Goal: Task Accomplishment & Management: Manage account settings

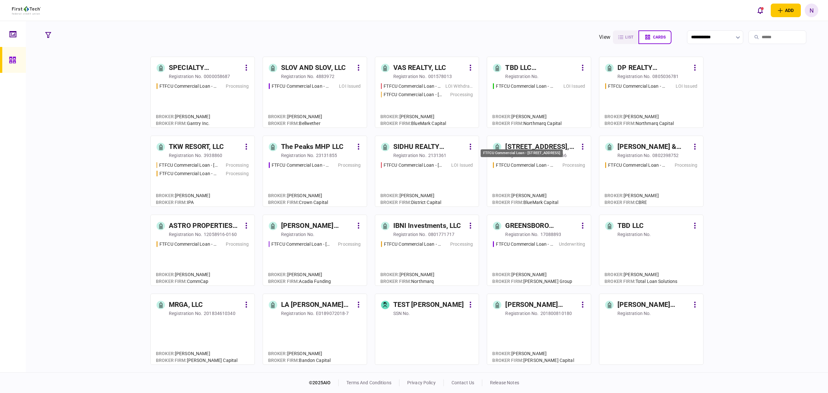
click at [540, 152] on div "FTFCU Commercial Loan - [STREET_ADDRESS]" at bounding box center [521, 153] width 82 height 8
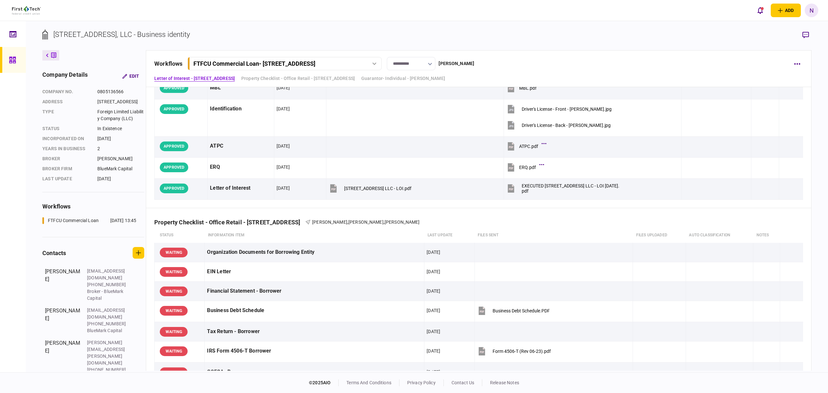
scroll to position [86, 0]
click at [14, 62] on icon at bounding box center [12, 60] width 6 height 6
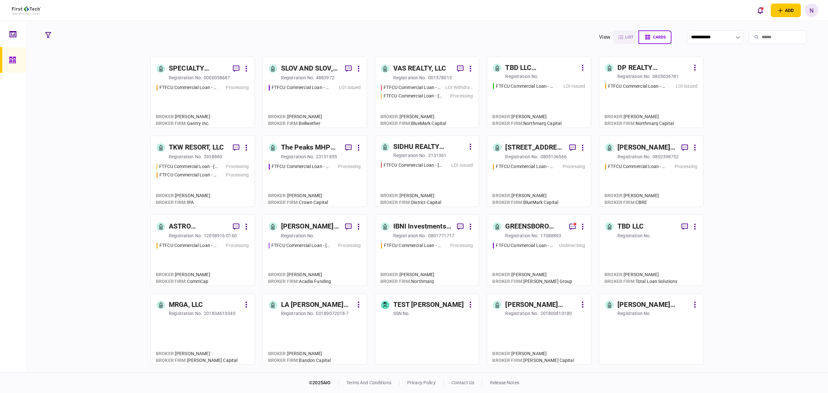
click at [307, 73] on div "SLOV AND SLOV, LLC" at bounding box center [310, 68] width 59 height 10
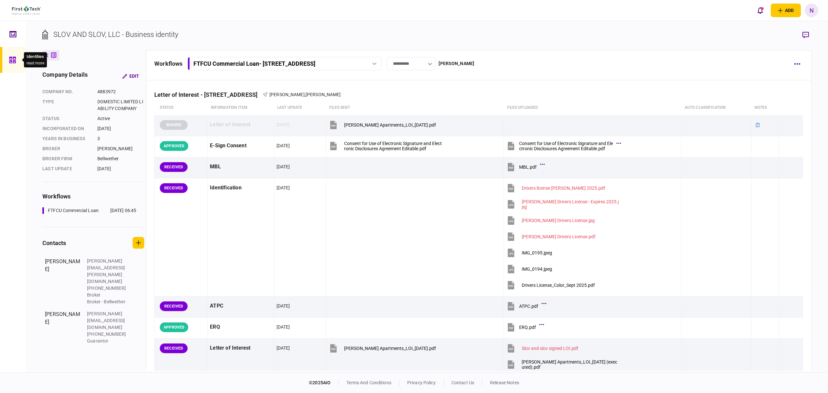
click at [9, 65] on div at bounding box center [14, 60] width 10 height 26
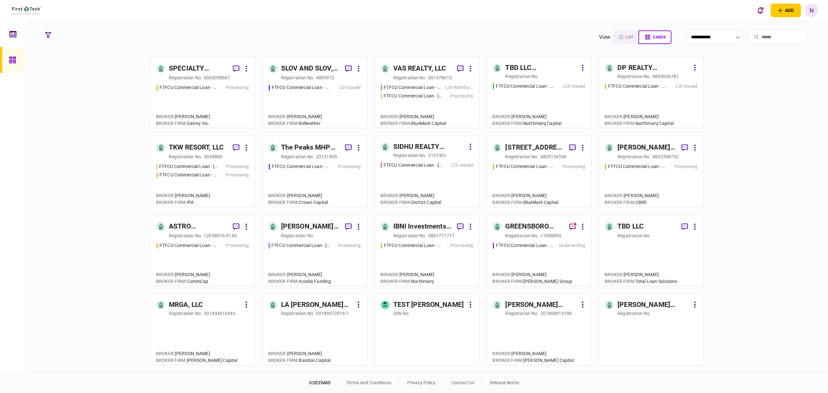
click at [425, 67] on div "VAS REALTY, LLC" at bounding box center [419, 68] width 53 height 10
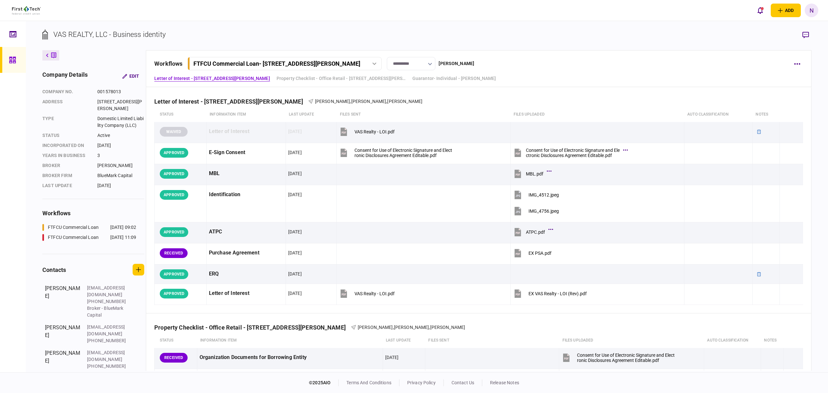
drag, startPoint x: 45, startPoint y: 55, endPoint x: 110, endPoint y: 70, distance: 66.9
click at [45, 55] on button at bounding box center [50, 55] width 17 height 10
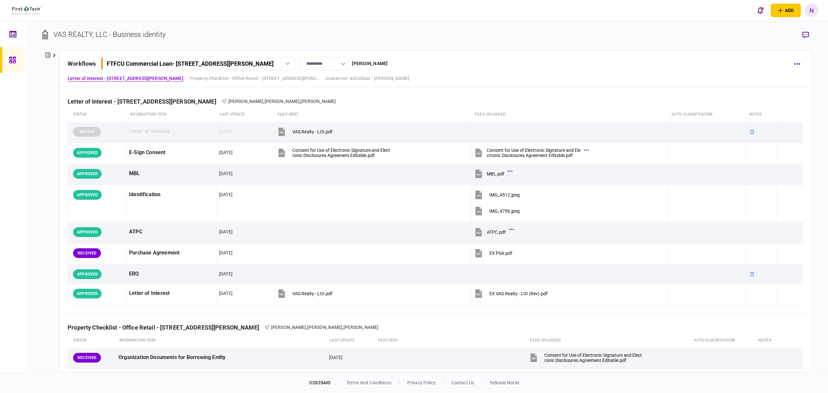
click at [16, 58] on icon at bounding box center [12, 60] width 6 height 6
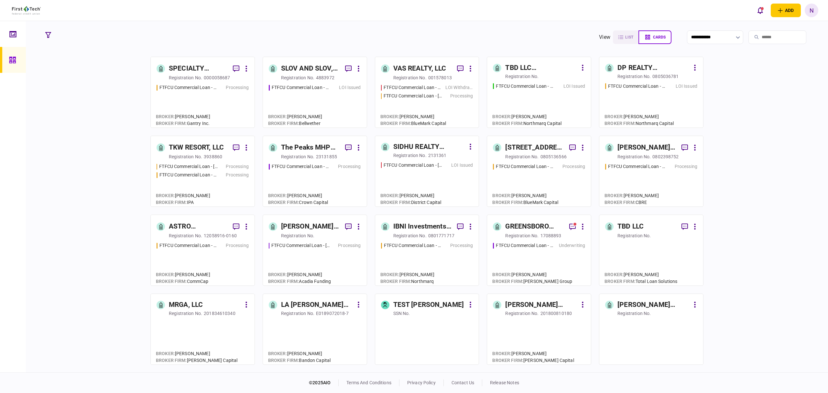
click at [210, 67] on div "SPECIALTY PROPERTIES LLC" at bounding box center [198, 68] width 59 height 10
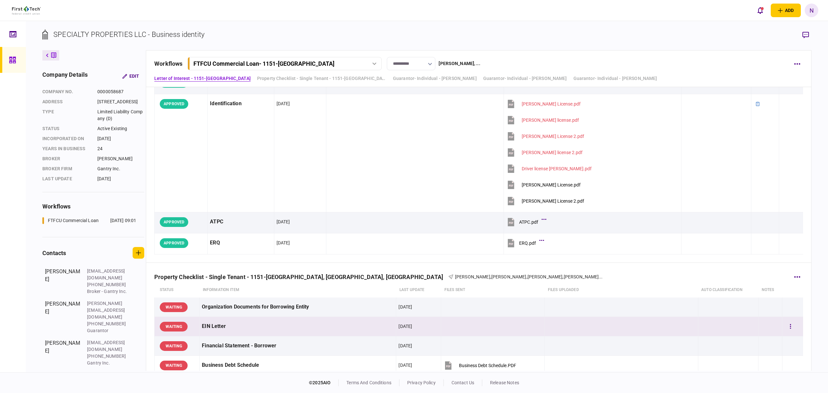
scroll to position [215, 0]
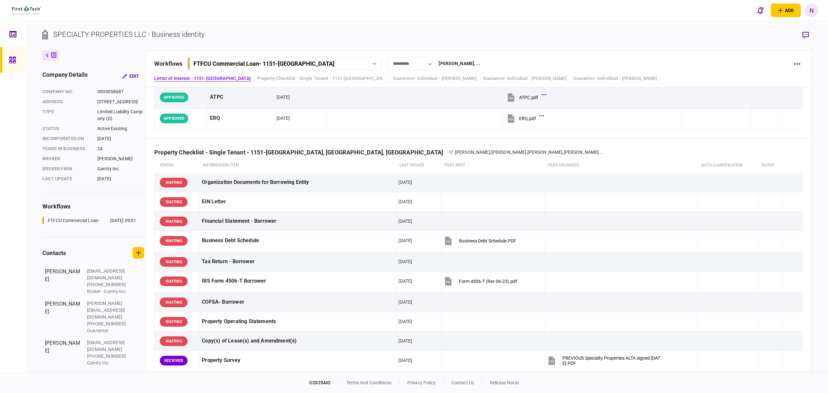
click at [8, 59] on link at bounding box center [13, 60] width 26 height 26
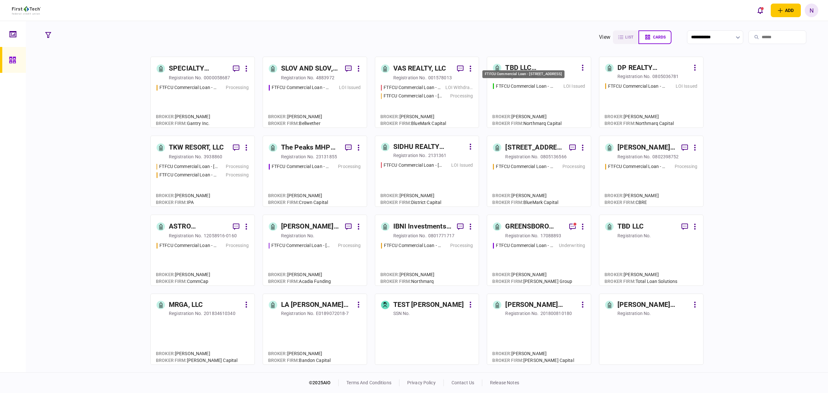
click at [526, 78] on div "FTFCU Commercial Loan - [STREET_ADDRESS]" at bounding box center [523, 74] width 82 height 8
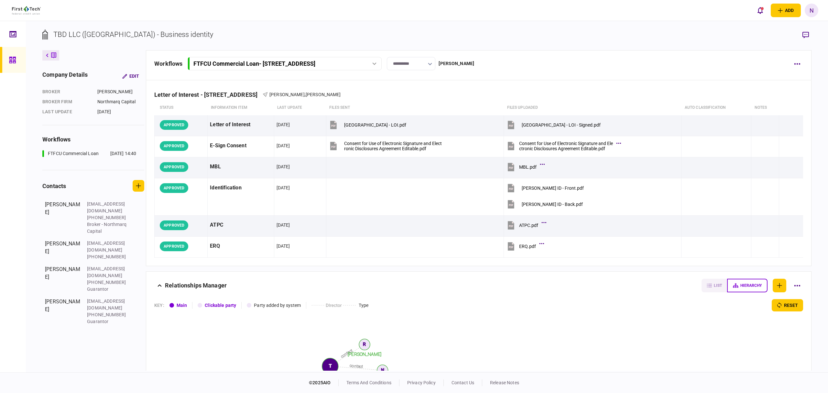
click at [12, 57] on icon at bounding box center [12, 59] width 7 height 7
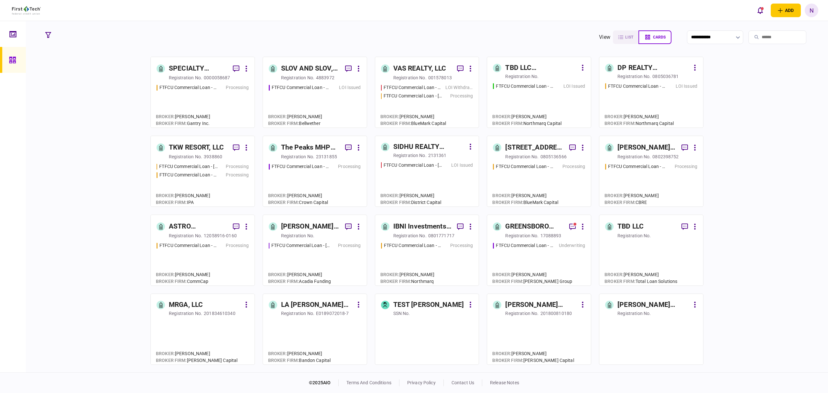
click at [321, 69] on div "SLOV AND SLOV, LLC" at bounding box center [310, 68] width 59 height 10
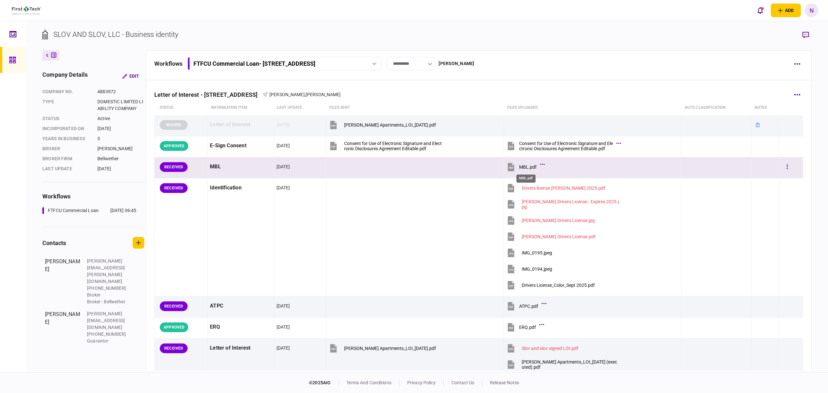
click at [525, 164] on div "MBL.pdf" at bounding box center [527, 166] width 17 height 5
drag, startPoint x: 788, startPoint y: 167, endPoint x: 784, endPoint y: 167, distance: 4.3
click at [788, 167] on div at bounding box center [790, 166] width 19 height 15
click at [784, 167] on button "button" at bounding box center [787, 167] width 12 height 12
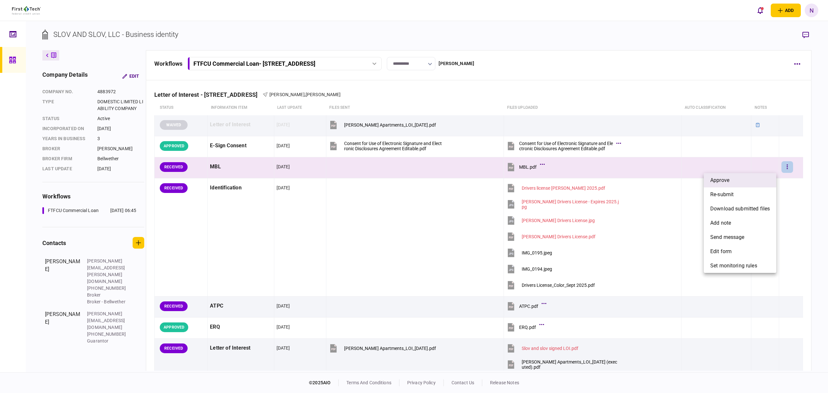
click at [715, 179] on span "approve" at bounding box center [719, 180] width 19 height 8
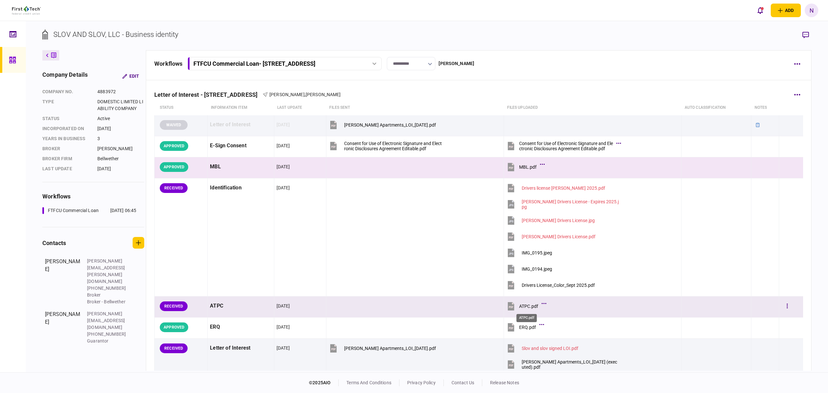
click at [524, 304] on div "ATPC.pdf" at bounding box center [528, 305] width 19 height 5
click at [781, 306] on button "button" at bounding box center [787, 306] width 12 height 12
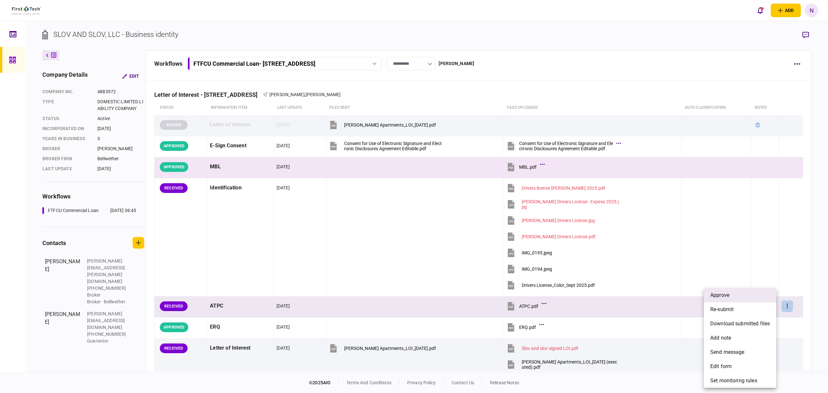
click at [718, 294] on span "approve" at bounding box center [719, 295] width 19 height 8
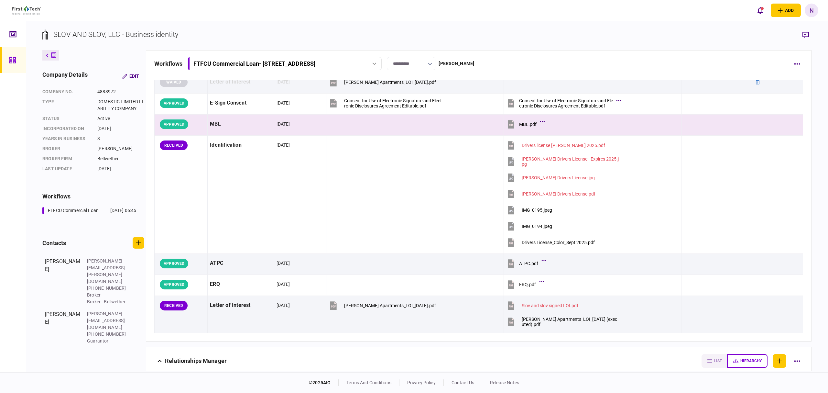
scroll to position [43, 0]
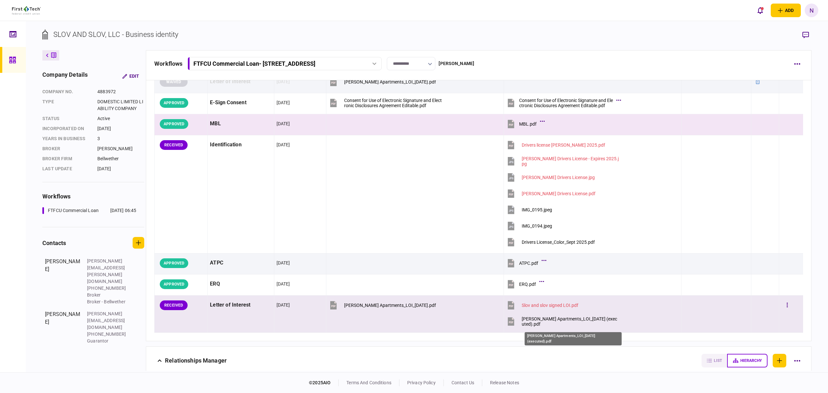
click at [563, 318] on div "[PERSON_NAME] Apartments_LOI_[DATE] (executed).pdf" at bounding box center [571, 321] width 98 height 10
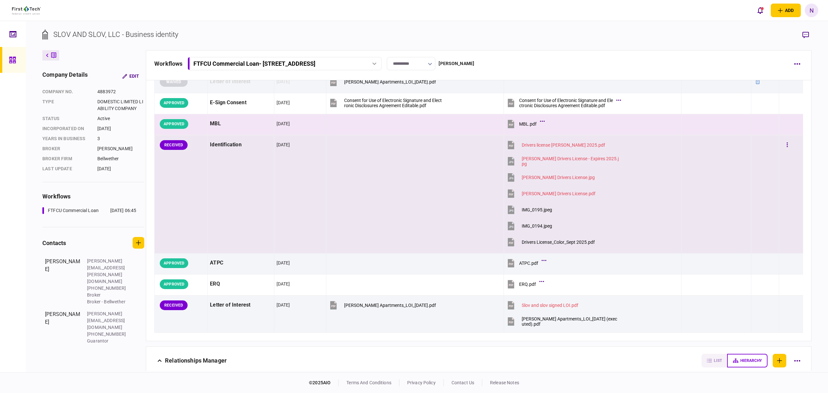
click at [535, 209] on div "IMG_0195.jpeg" at bounding box center [537, 209] width 30 height 5
drag, startPoint x: 527, startPoint y: 225, endPoint x: 628, endPoint y: 234, distance: 101.0
click at [527, 225] on div "IMG_0194.jpeg" at bounding box center [537, 225] width 30 height 5
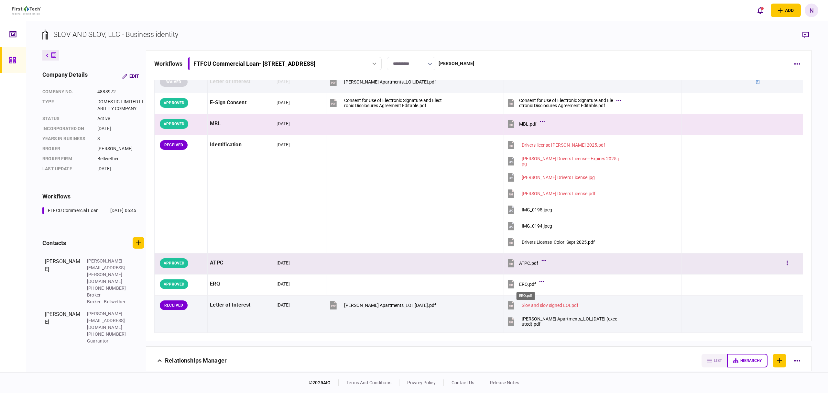
drag, startPoint x: 525, startPoint y: 285, endPoint x: 552, endPoint y: 268, distance: 31.3
click at [525, 285] on div "ERQ.pdf" at bounding box center [527, 283] width 17 height 5
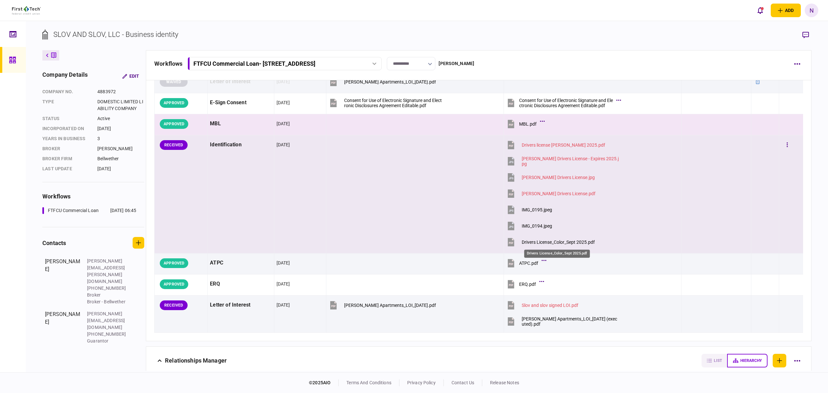
click at [567, 243] on div "Drivers License_Color_Sept 2025.pdf" at bounding box center [558, 241] width 73 height 5
drag, startPoint x: 549, startPoint y: 208, endPoint x: 552, endPoint y: 211, distance: 4.8
click at [549, 208] on div "IMG_0195.jpeg" at bounding box center [537, 209] width 30 height 5
click at [545, 230] on button "IMG_0194.jpeg" at bounding box center [529, 225] width 46 height 15
click at [537, 225] on div "IMG_0194.jpeg" at bounding box center [537, 225] width 30 height 5
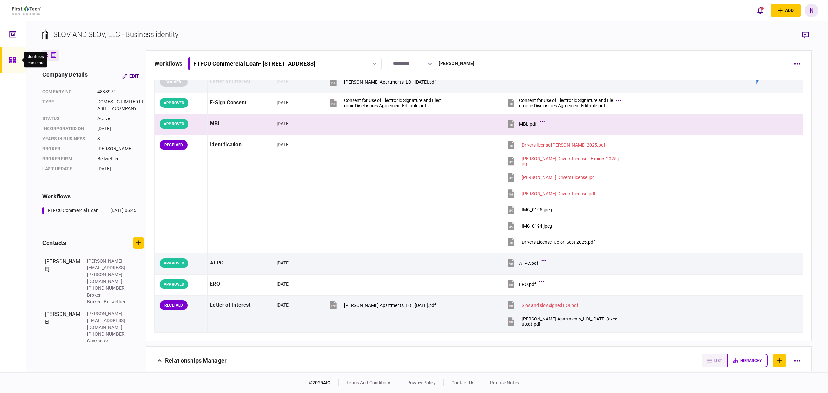
click at [16, 62] on div at bounding box center [14, 60] width 10 height 26
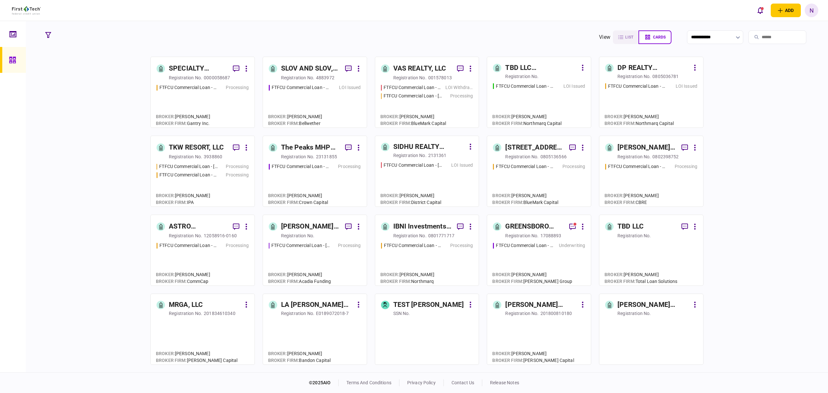
click at [313, 78] on div "registration no." at bounding box center [297, 77] width 33 height 6
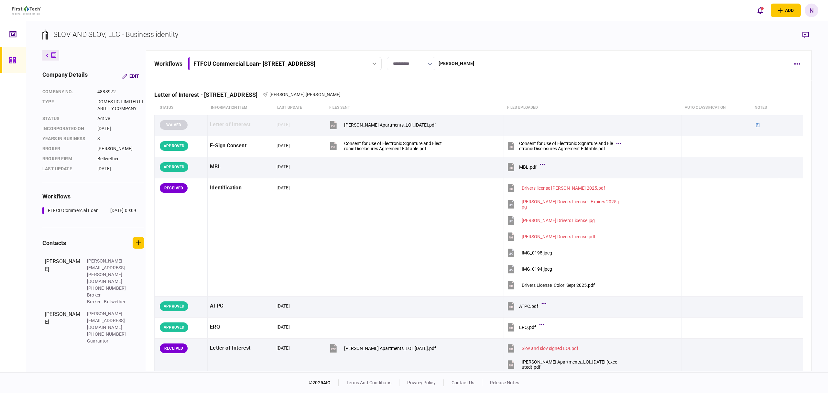
click at [13, 60] on icon at bounding box center [12, 59] width 7 height 7
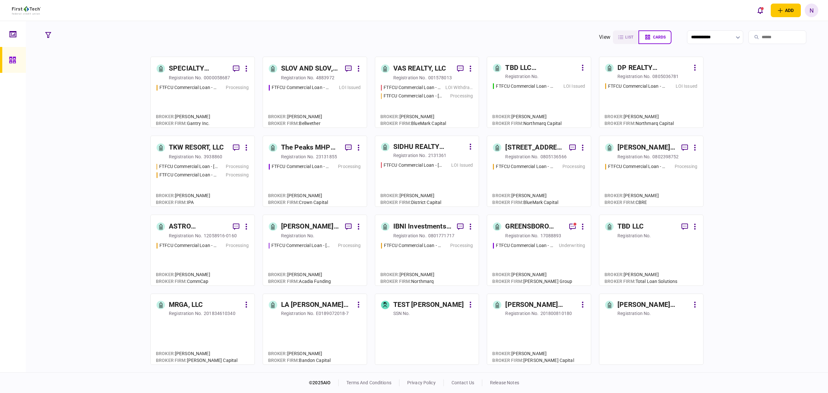
click at [301, 67] on div "SLOV AND SLOV, LLC" at bounding box center [310, 68] width 59 height 10
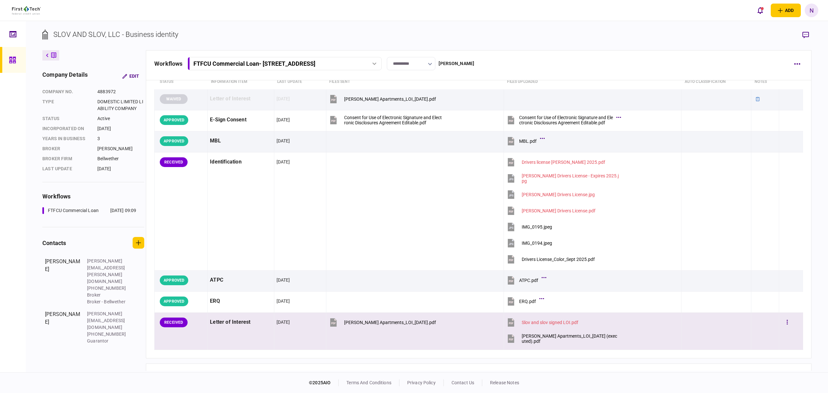
scroll to position [86, 0]
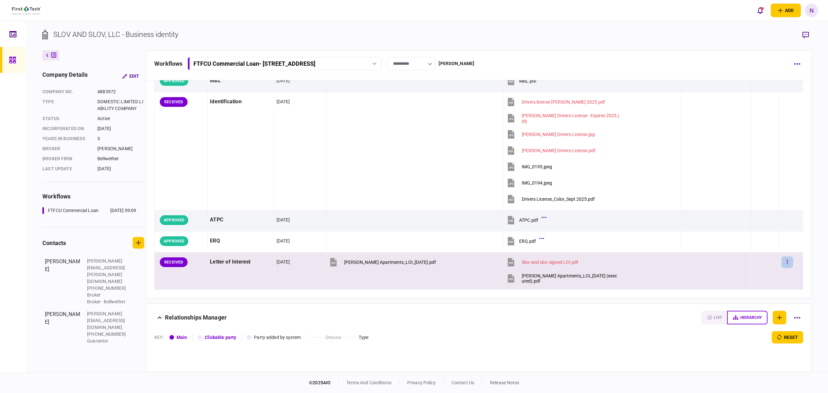
click at [783, 263] on button "button" at bounding box center [787, 262] width 12 height 12
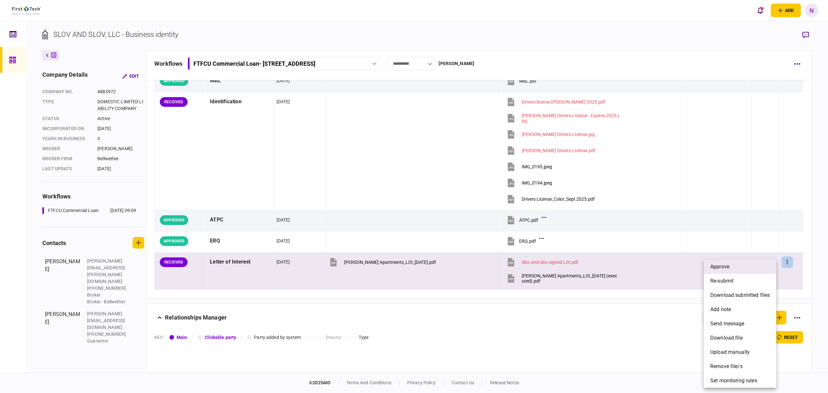
click at [716, 265] on span "approve" at bounding box center [719, 267] width 19 height 8
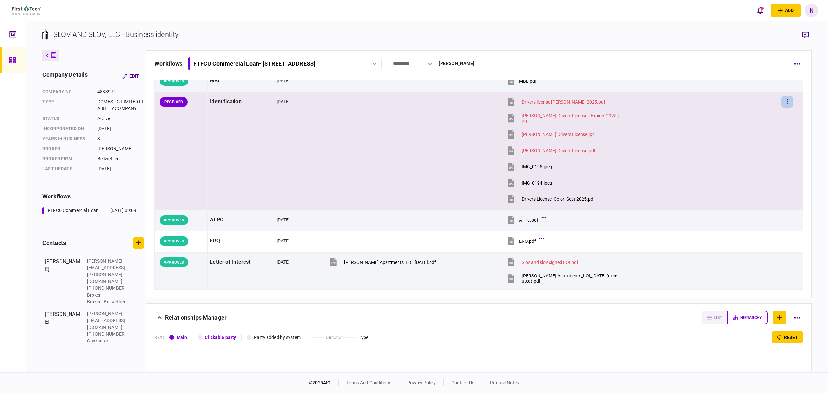
click at [784, 103] on button "button" at bounding box center [787, 102] width 12 height 12
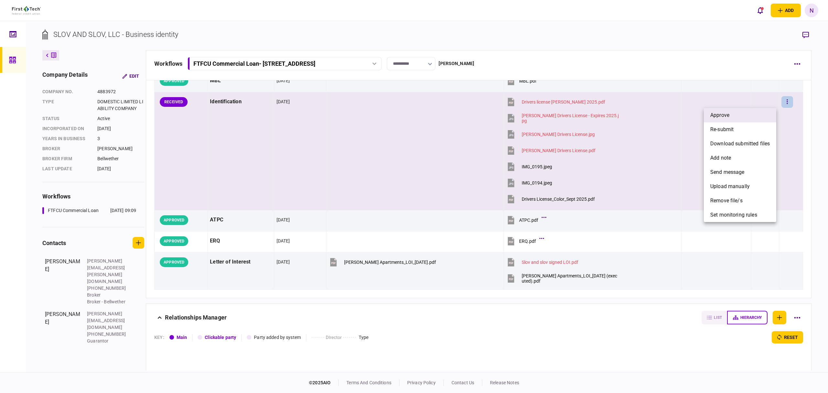
click at [723, 113] on span "approve" at bounding box center [719, 115] width 19 height 8
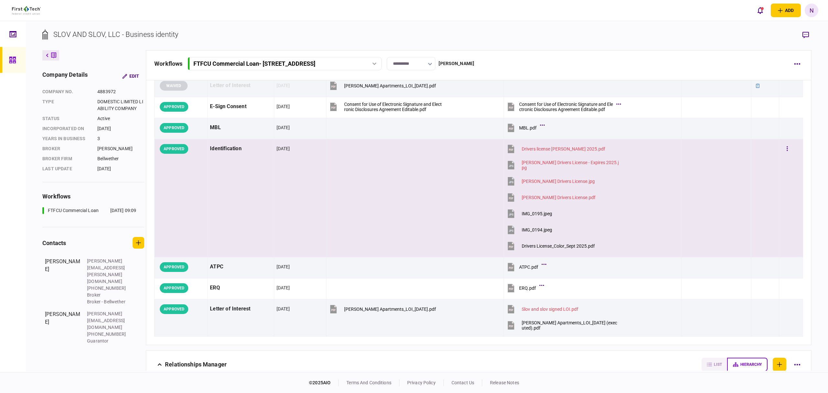
scroll to position [0, 0]
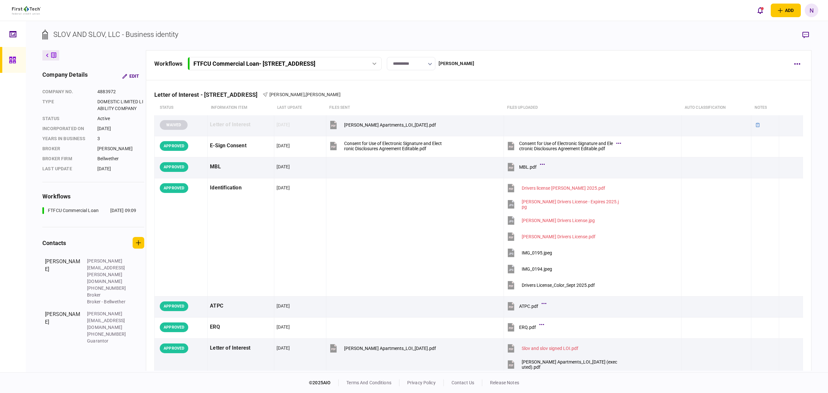
drag, startPoint x: 8, startPoint y: 64, endPoint x: 24, endPoint y: 71, distance: 17.5
click at [8, 64] on link at bounding box center [13, 60] width 26 height 26
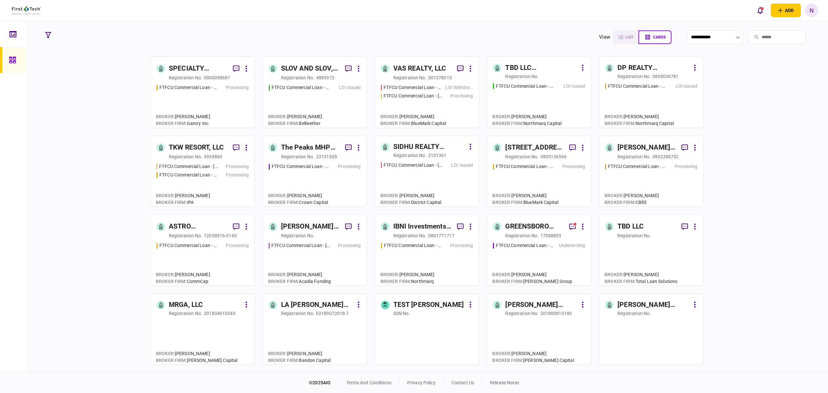
click at [555, 66] on div "TBD LLC ([GEOGRAPHIC_DATA])" at bounding box center [541, 68] width 72 height 10
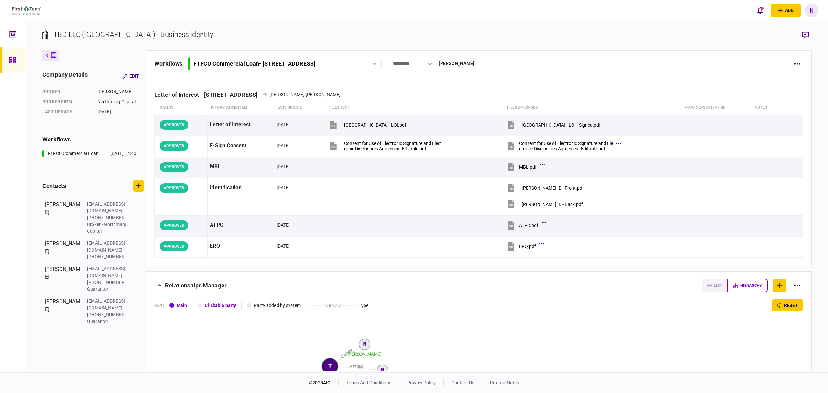
click at [9, 59] on icon at bounding box center [12, 60] width 6 height 6
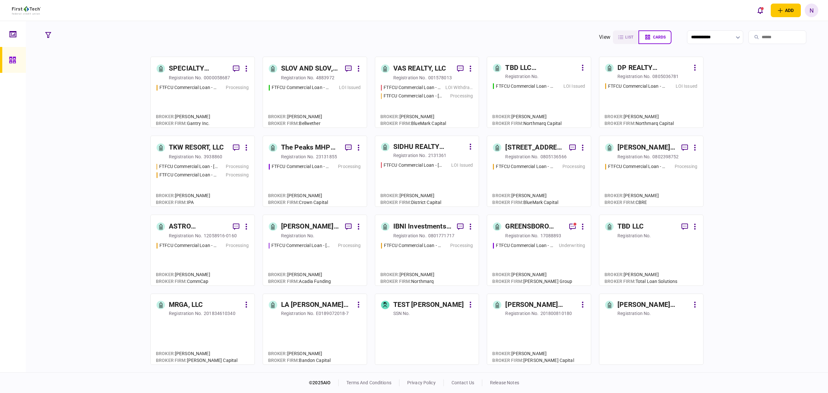
click at [639, 70] on div "DP REALTY INVESTMENT, LLC" at bounding box center [653, 68] width 72 height 10
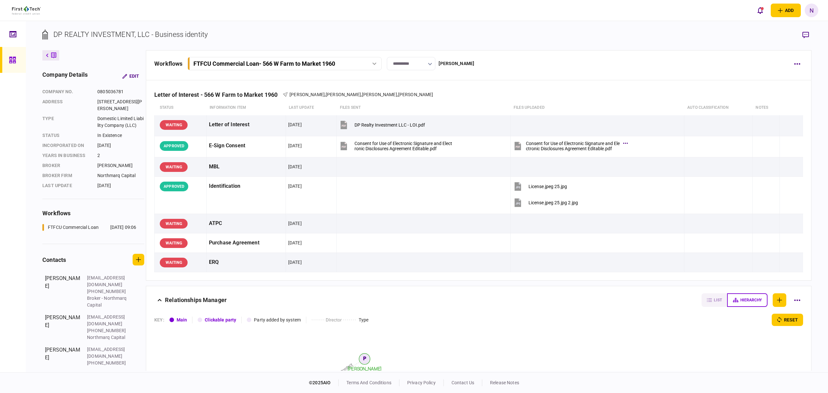
click at [14, 60] on icon at bounding box center [12, 60] width 6 height 6
